Goal: Information Seeking & Learning: Learn about a topic

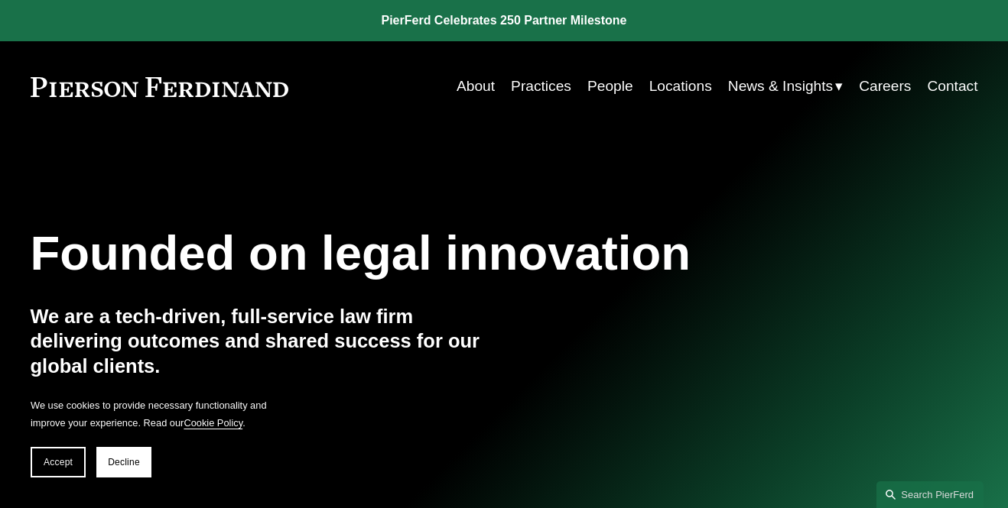
click at [587, 96] on link "People" at bounding box center [610, 86] width 46 height 29
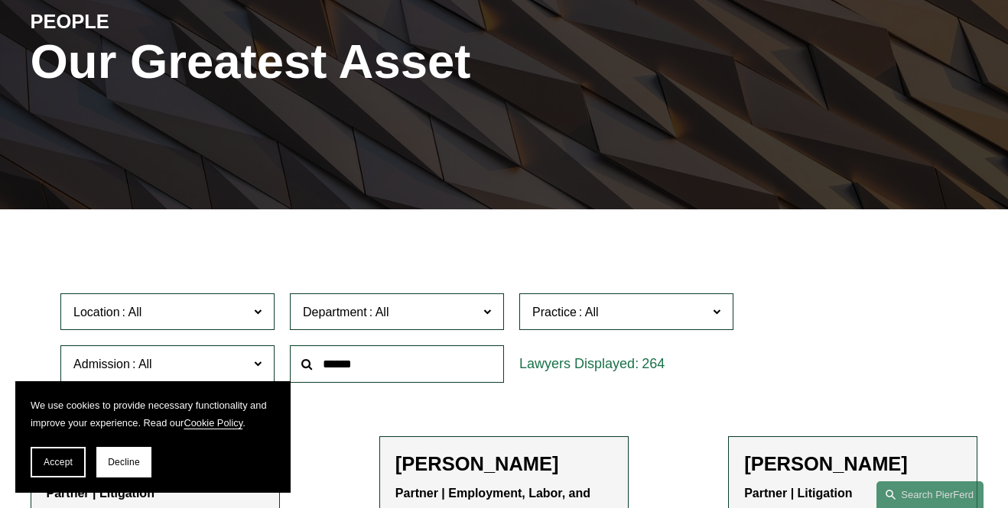
scroll to position [306, 0]
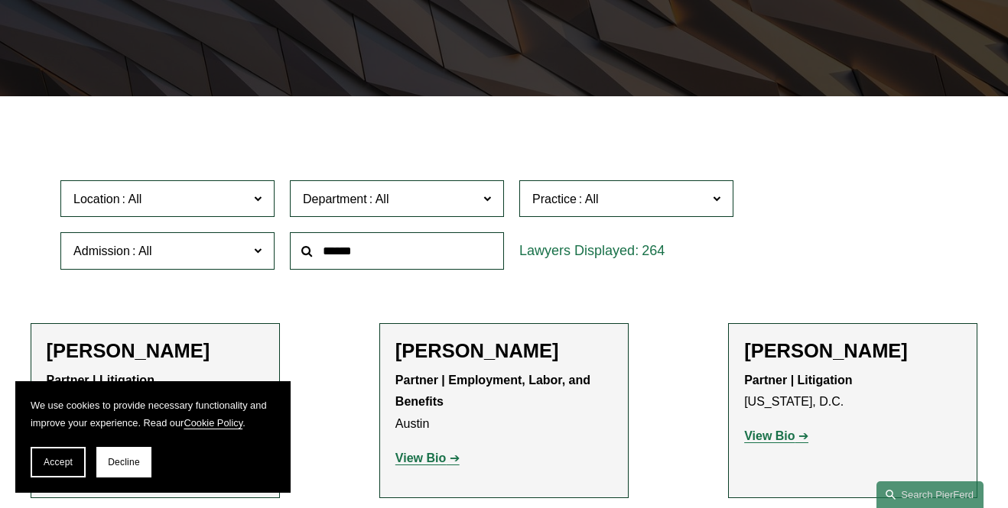
click at [411, 209] on span "Department" at bounding box center [390, 199] width 175 height 21
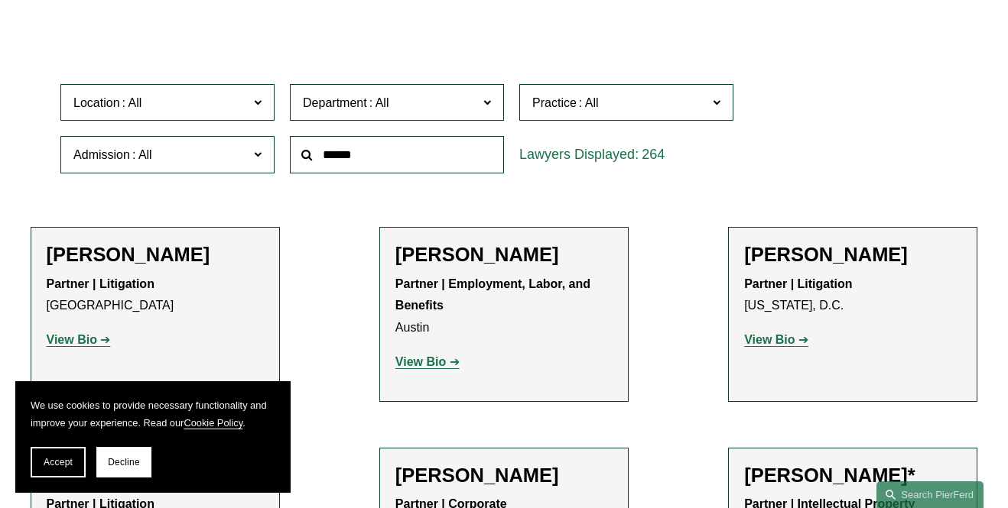
scroll to position [459, 0]
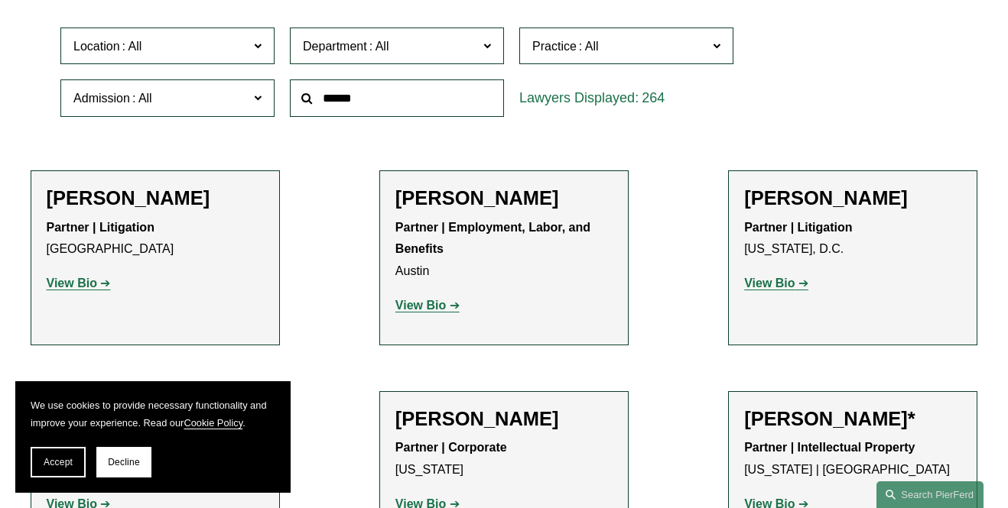
click at [571, 51] on span "Practice" at bounding box center [554, 46] width 44 height 13
click at [0, 0] on link "Real Estate" at bounding box center [0, 0] width 0 height 0
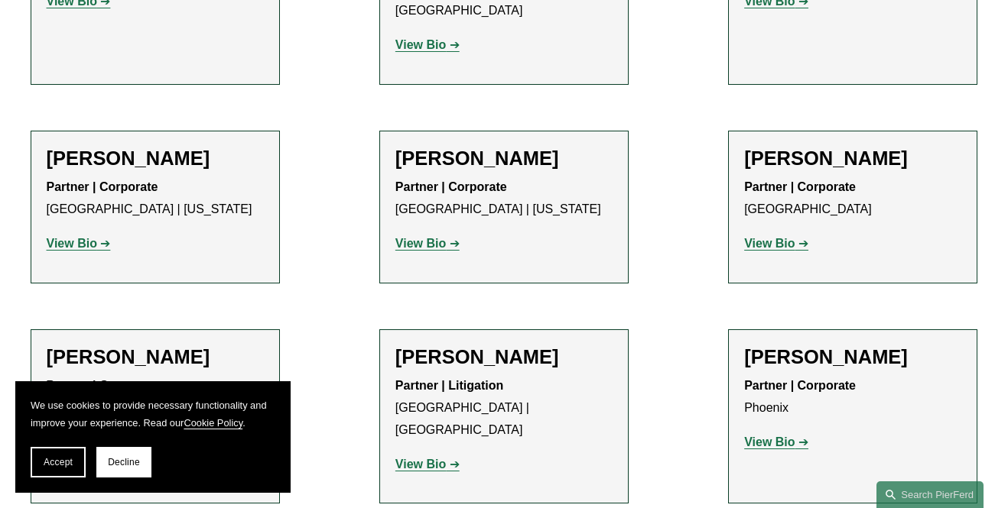
scroll to position [1315, 0]
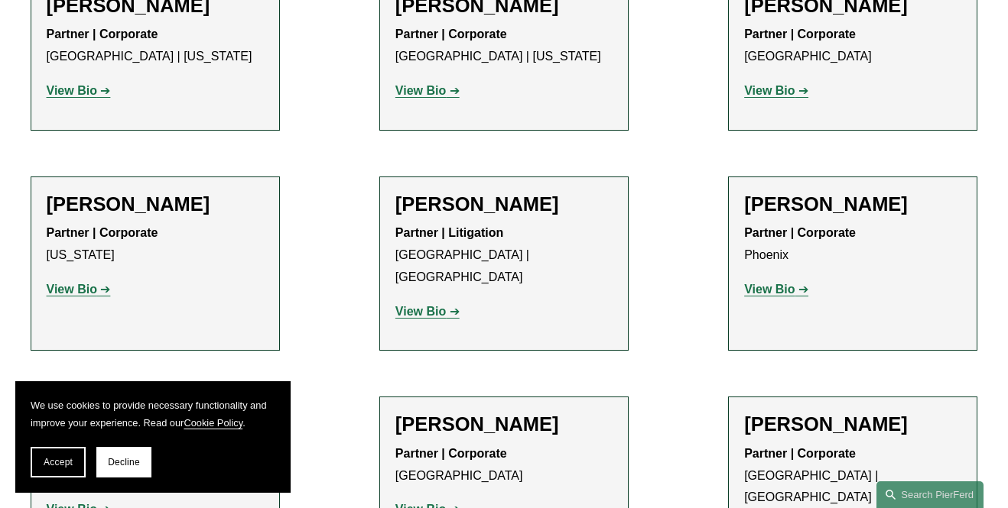
click at [430, 305] on strong "View Bio" at bounding box center [420, 311] width 50 height 13
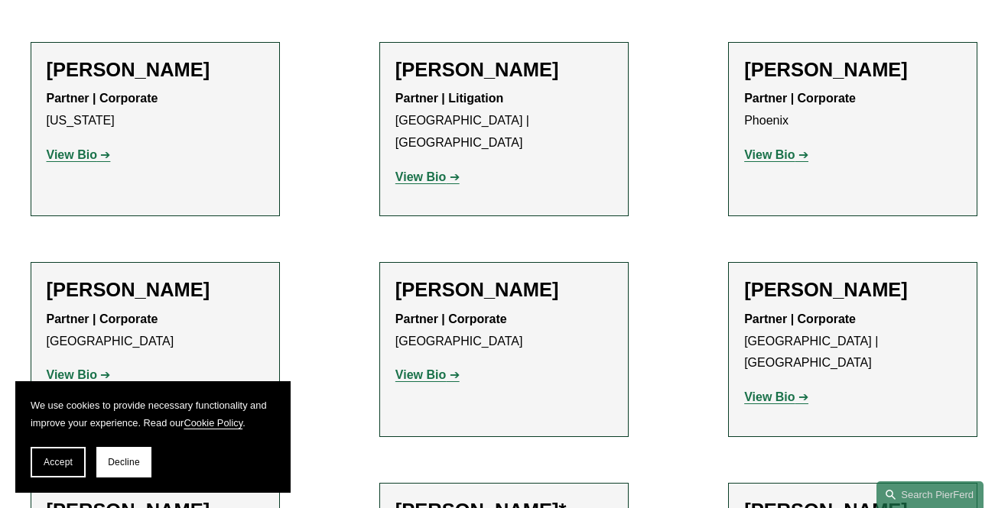
scroll to position [1468, 0]
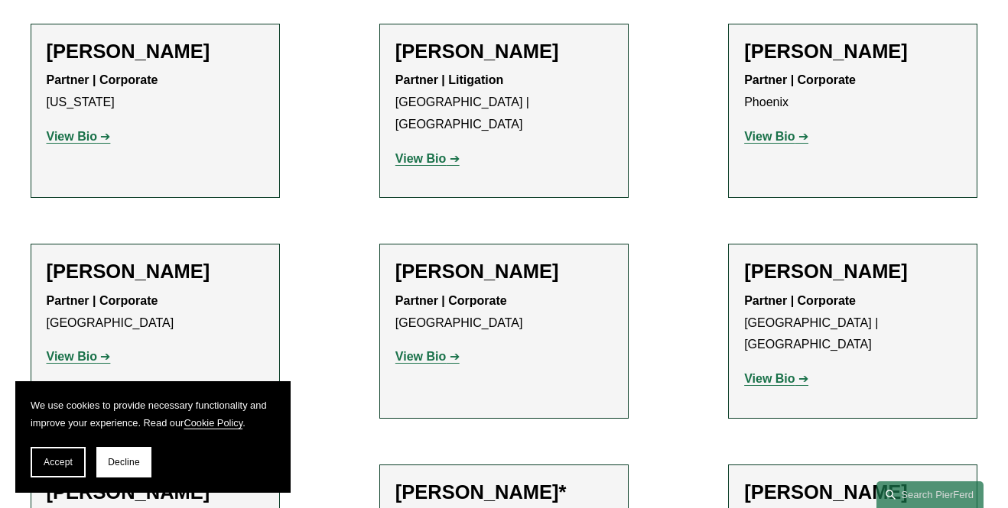
click at [771, 372] on strong "View Bio" at bounding box center [769, 378] width 50 height 13
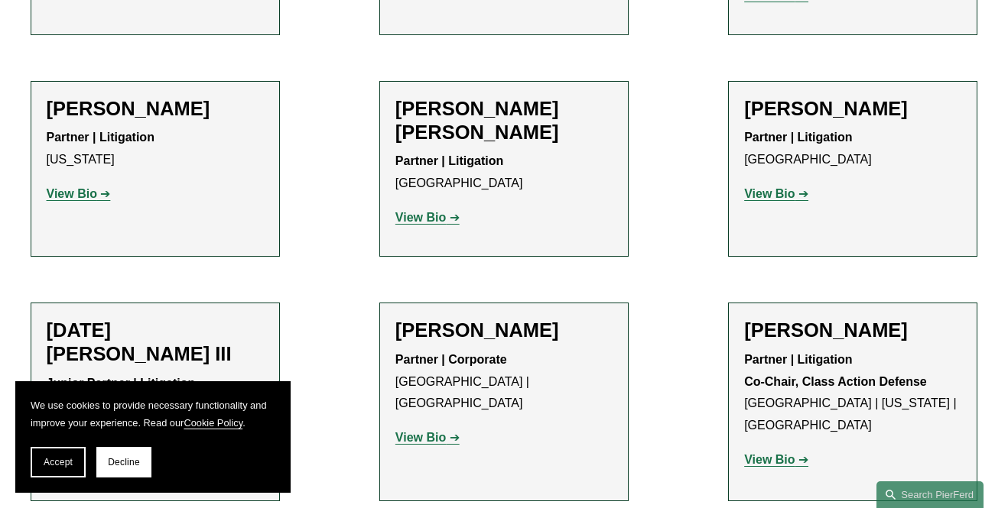
scroll to position [2538, 0]
click at [443, 430] on strong "View Bio" at bounding box center [420, 436] width 50 height 13
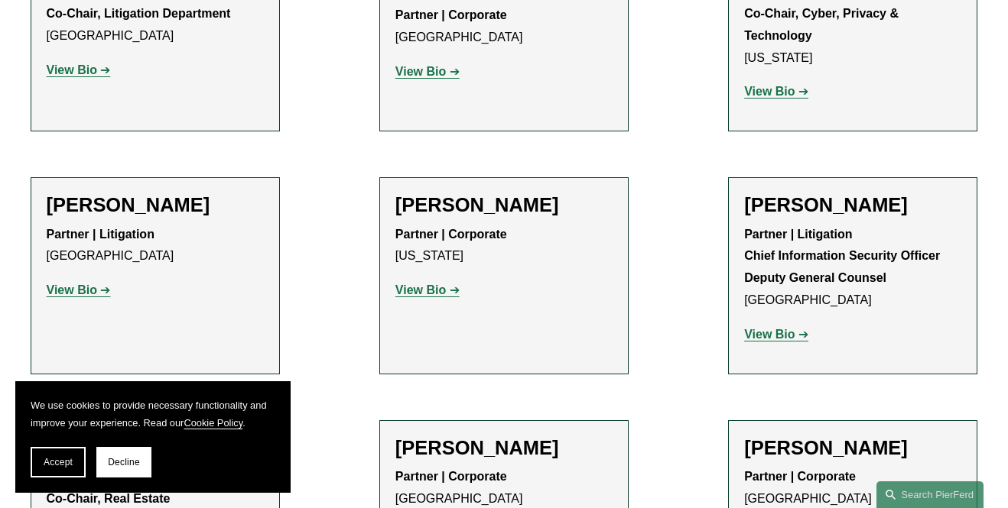
scroll to position [3303, 0]
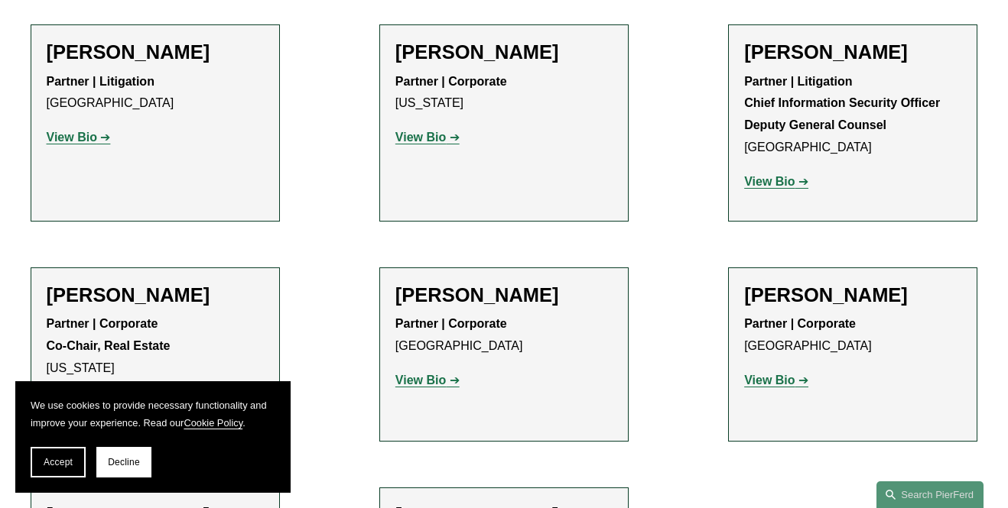
click at [86, 395] on strong "View Bio" at bounding box center [72, 401] width 50 height 13
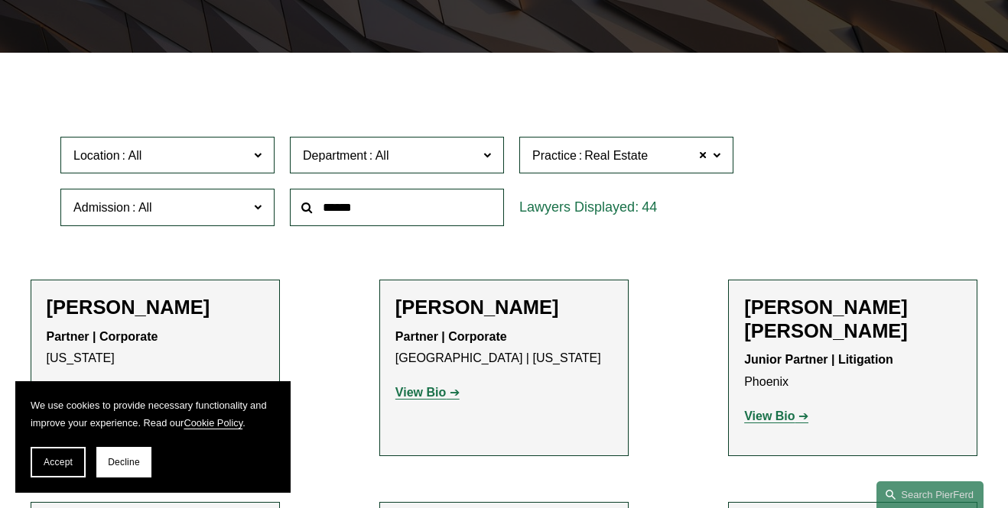
scroll to position [398, 0]
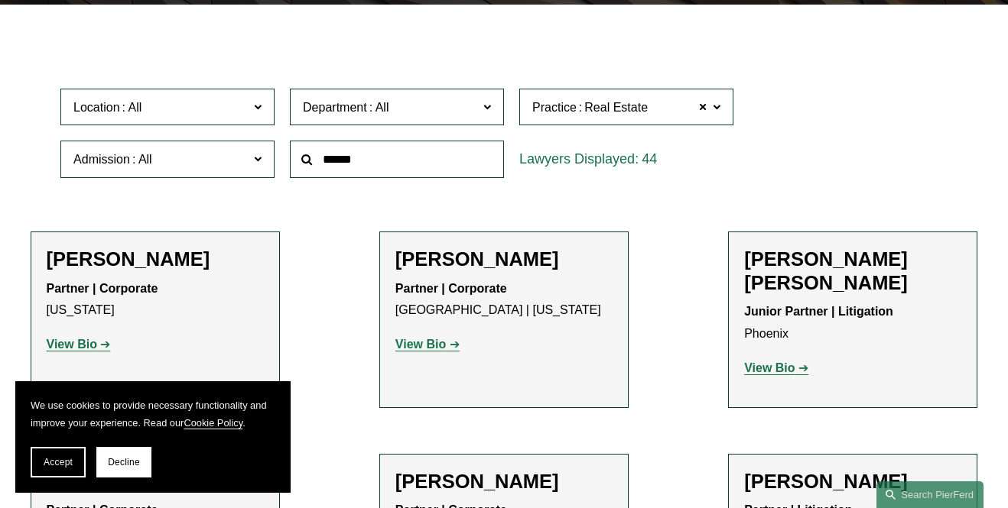
click at [255, 110] on span at bounding box center [258, 106] width 8 height 20
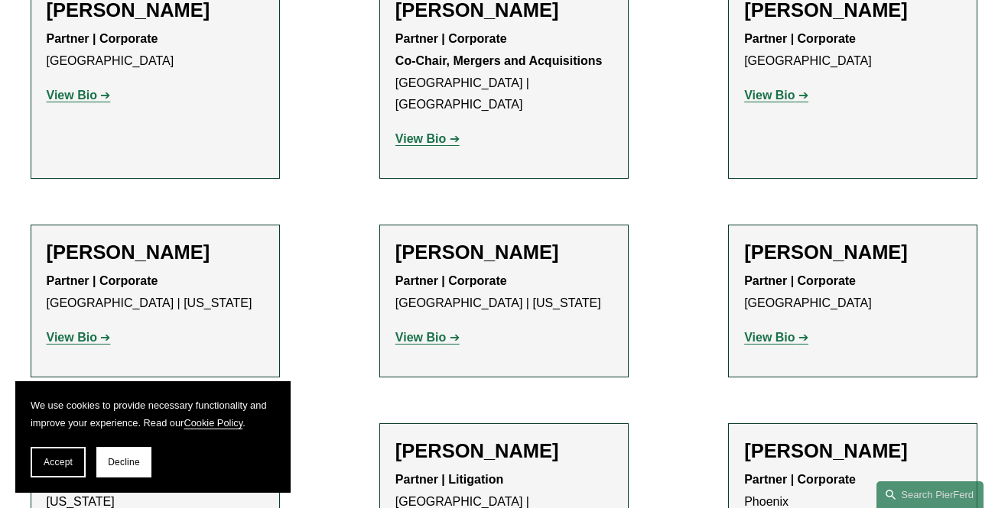
scroll to position [1315, 0]
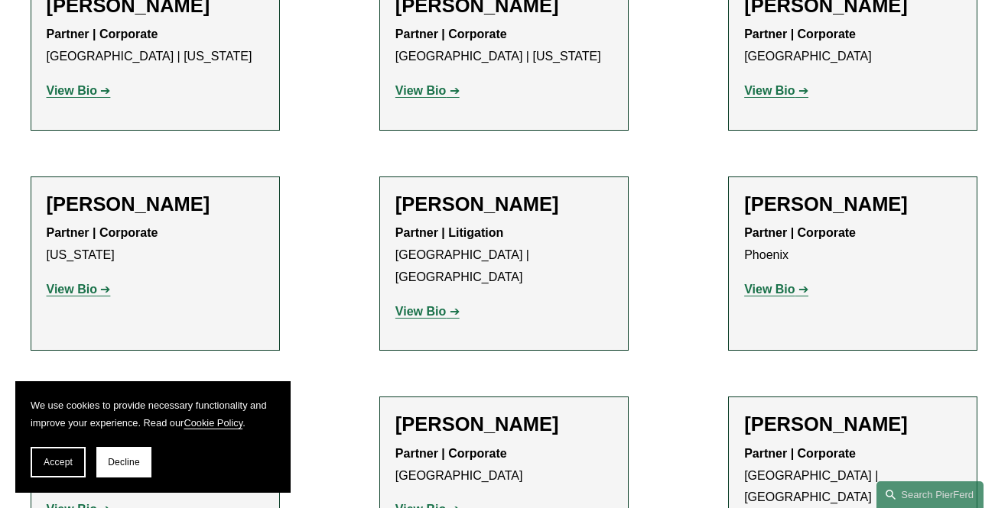
click at [430, 305] on strong "View Bio" at bounding box center [420, 311] width 50 height 13
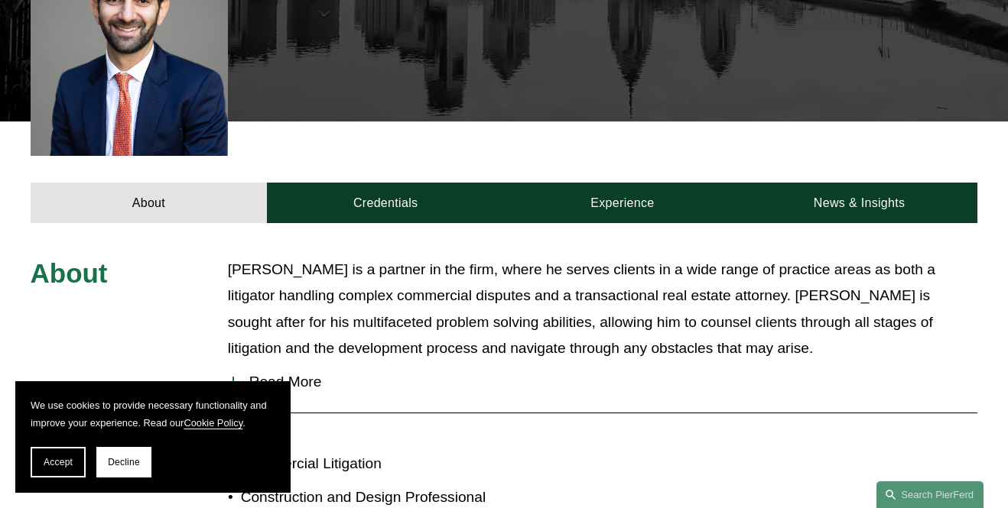
scroll to position [535, 0]
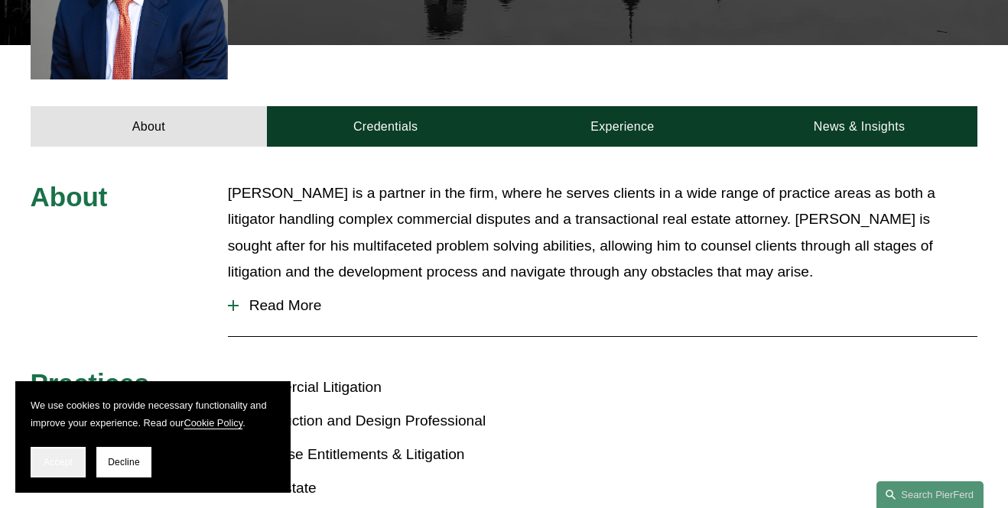
click at [57, 467] on span "Accept" at bounding box center [58, 462] width 29 height 11
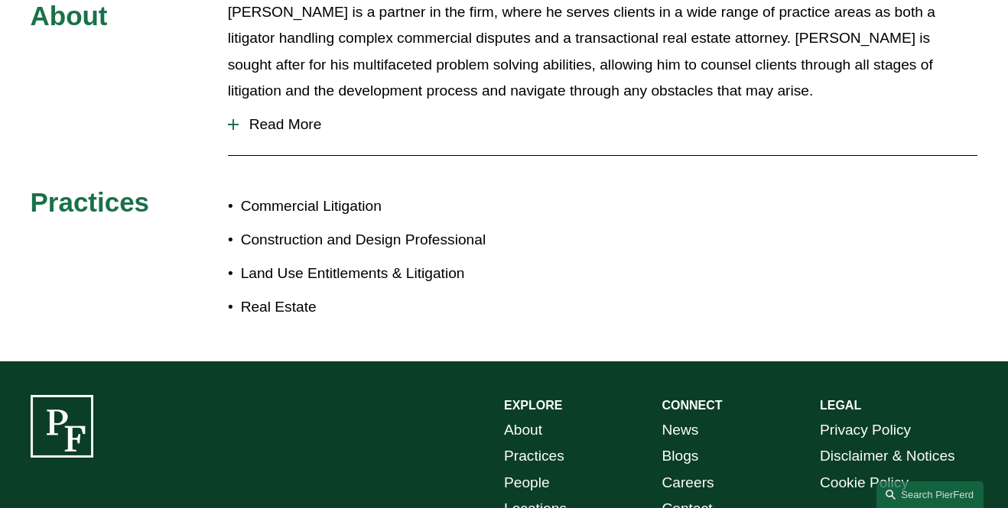
scroll to position [765, 0]
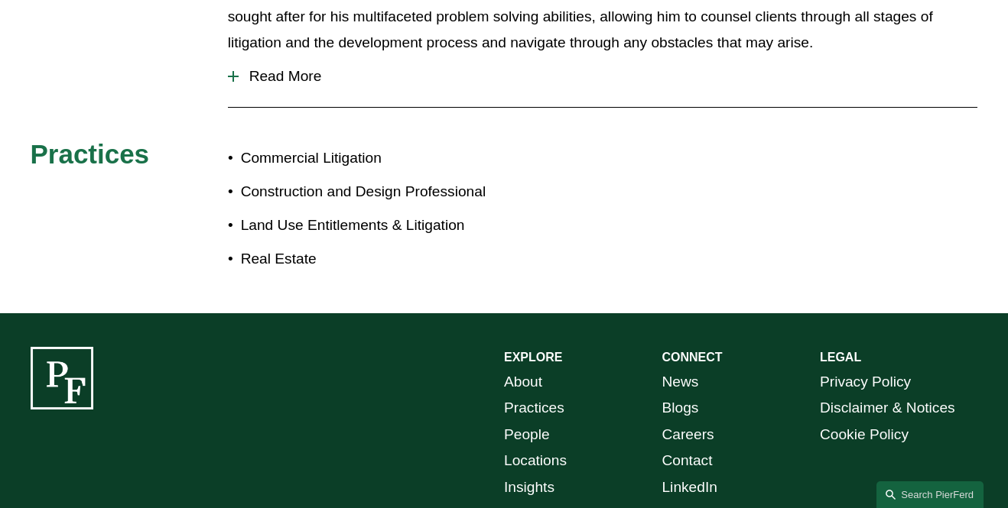
click at [258, 68] on span "Read More" at bounding box center [608, 76] width 739 height 17
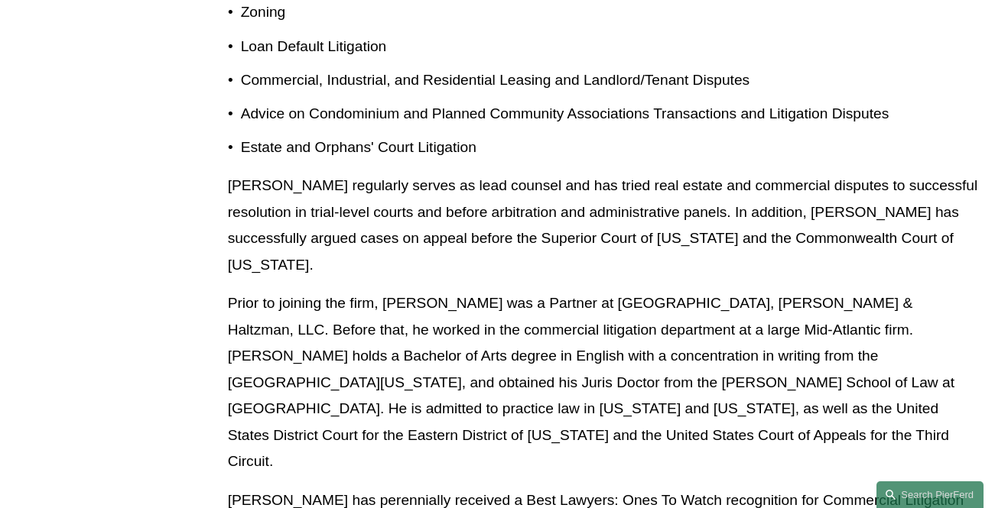
scroll to position [1147, 0]
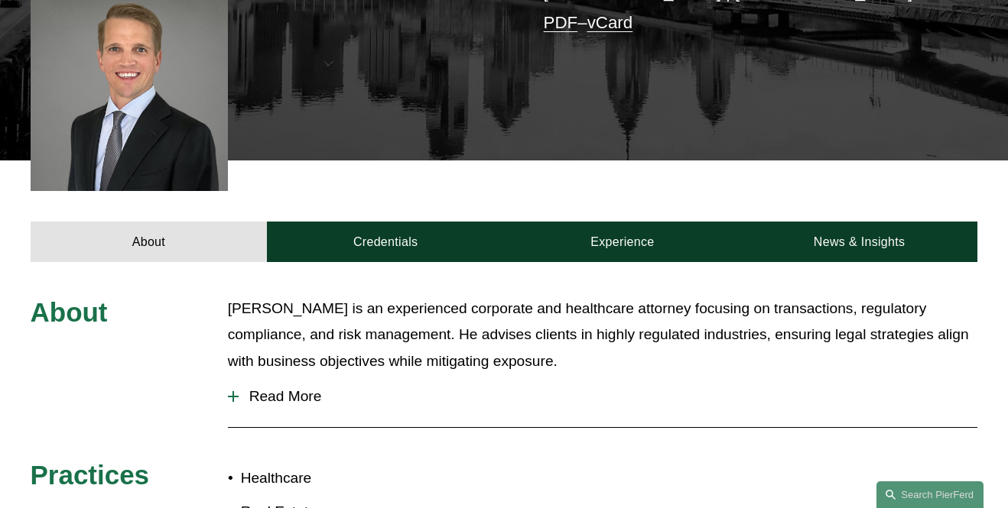
scroll to position [459, 0]
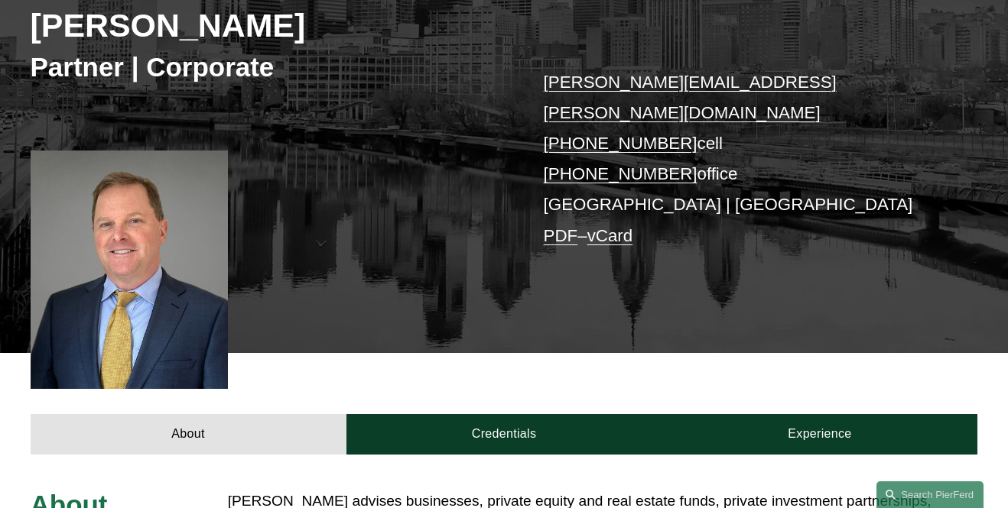
scroll to position [229, 0]
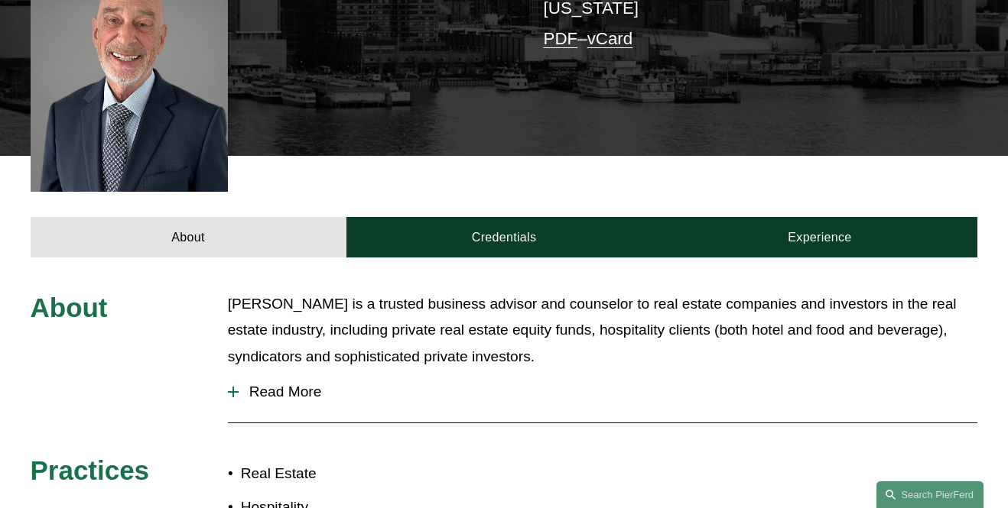
scroll to position [382, 0]
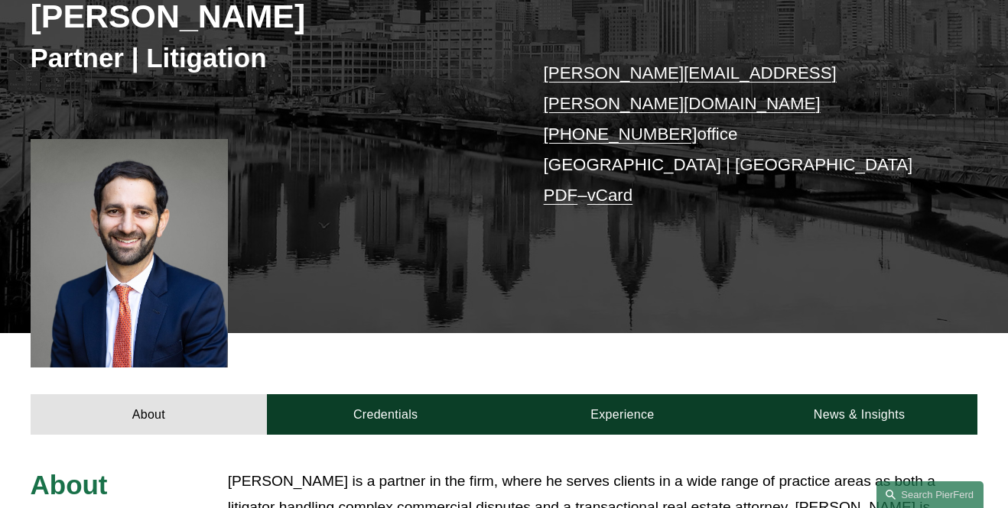
scroll to position [535, 0]
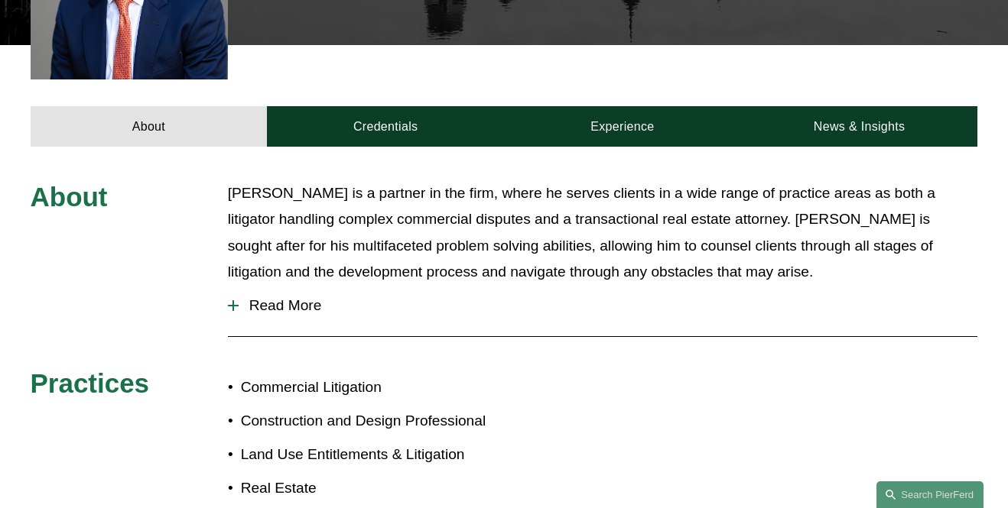
click at [261, 297] on span "Read More" at bounding box center [608, 305] width 739 height 17
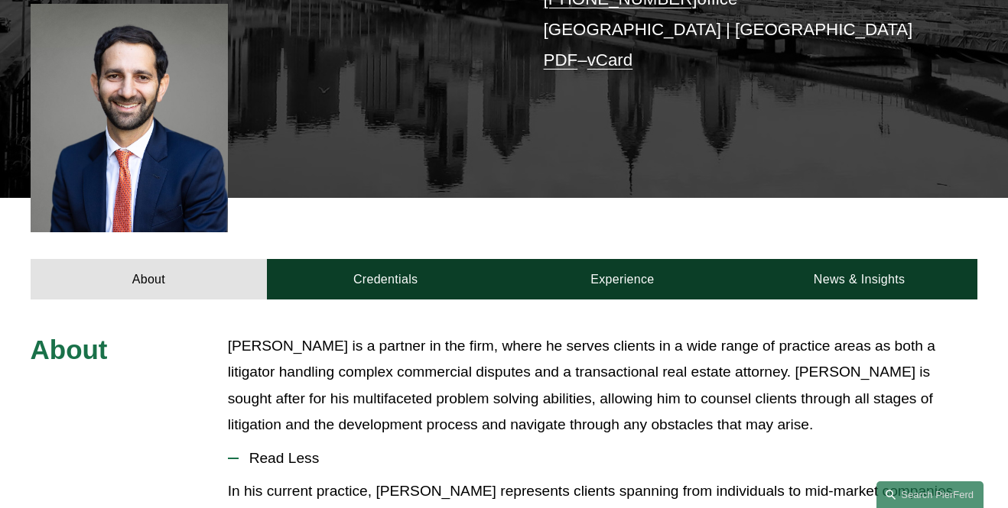
scroll to position [229, 0]
